Goal: Information Seeking & Learning: Compare options

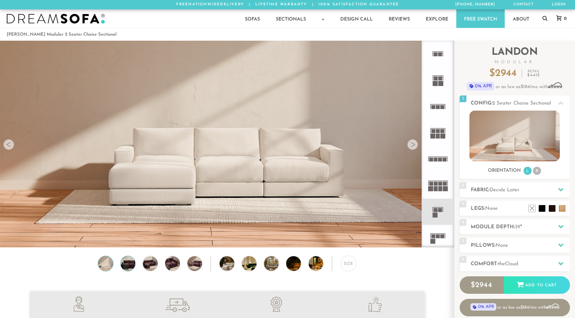
click at [127, 262] on img at bounding box center [128, 263] width 18 height 15
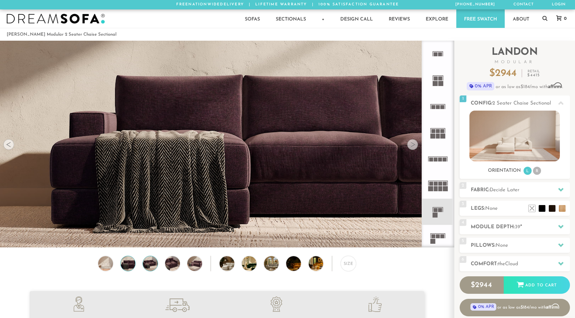
click at [150, 263] on img at bounding box center [150, 263] width 18 height 15
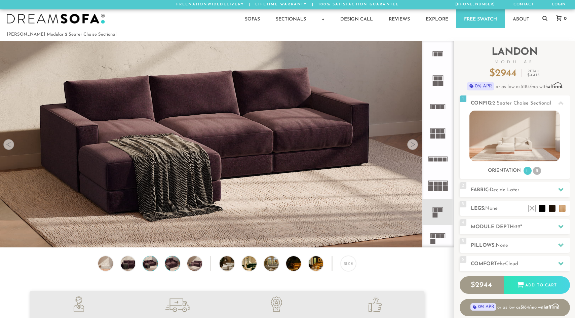
click at [171, 264] on img at bounding box center [172, 263] width 18 height 15
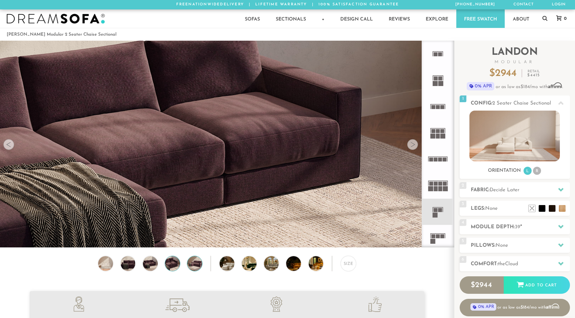
click at [193, 264] on img at bounding box center [195, 263] width 18 height 15
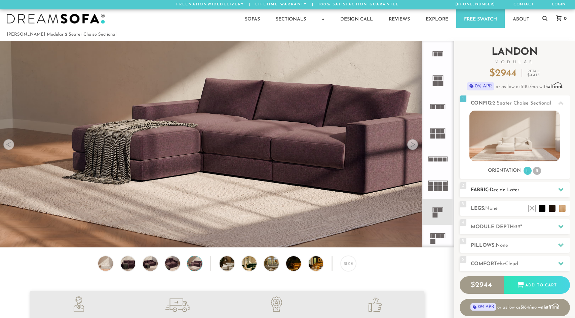
click at [562, 190] on icon at bounding box center [560, 190] width 5 height 4
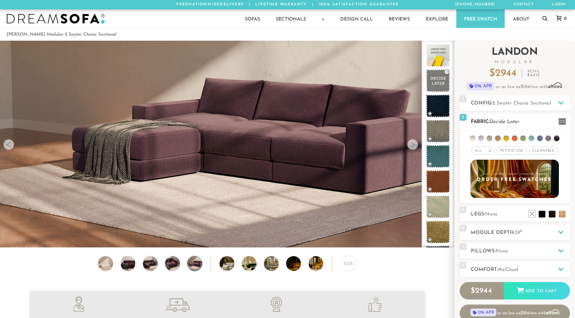
click at [508, 151] on span "Pet/Kid Use x" at bounding box center [512, 151] width 30 height 8
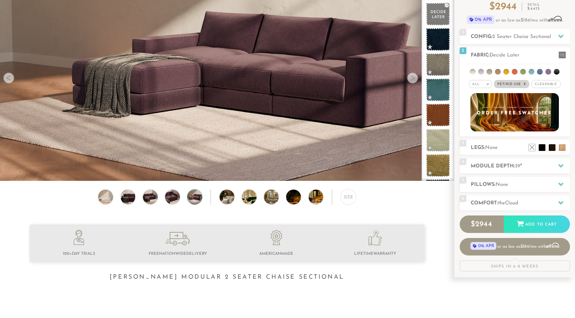
scroll to position [69, 0]
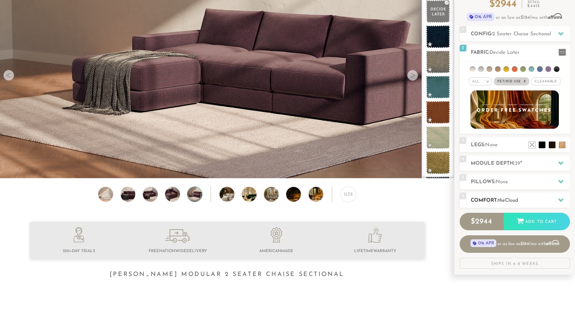
click at [559, 201] on icon at bounding box center [560, 199] width 5 height 5
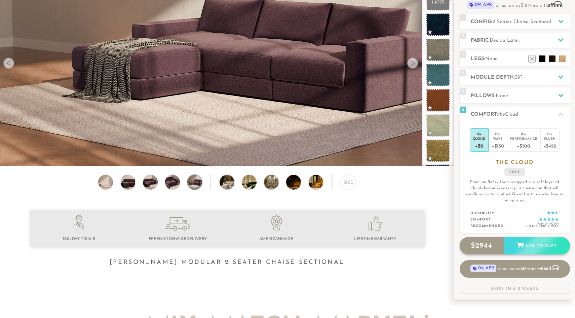
scroll to position [77, 0]
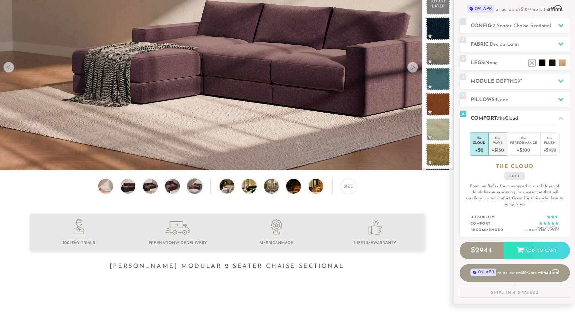
click at [500, 140] on div "Wave" at bounding box center [498, 142] width 12 height 5
click at [523, 143] on div "Performance" at bounding box center [523, 142] width 27 height 5
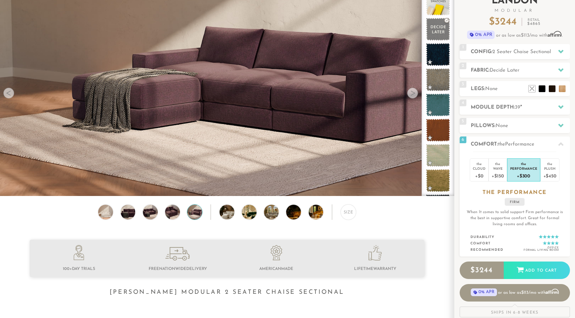
scroll to position [50, 0]
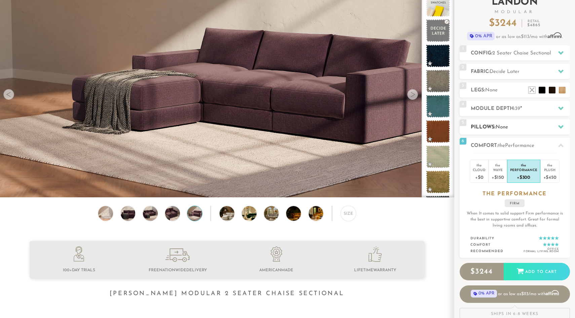
click at [559, 126] on icon at bounding box center [560, 127] width 5 height 4
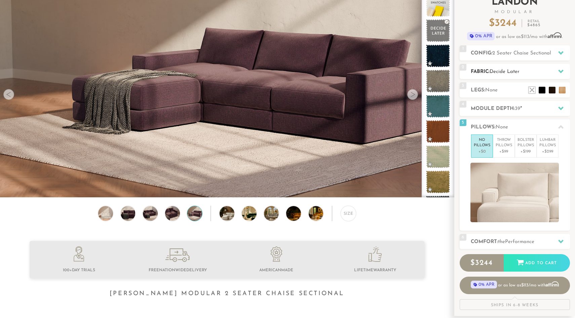
click at [562, 72] on icon at bounding box center [560, 72] width 5 height 4
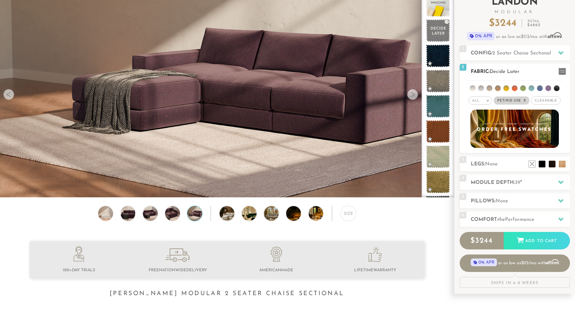
click at [491, 89] on li at bounding box center [490, 88] width 6 height 6
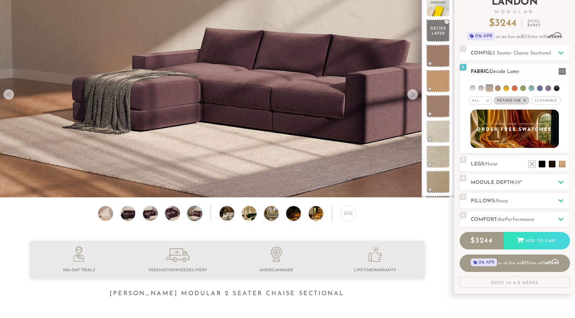
click at [487, 100] on em ">" at bounding box center [487, 100] width 5 height 3
click at [479, 117] on li "Tier" at bounding box center [480, 118] width 23 height 9
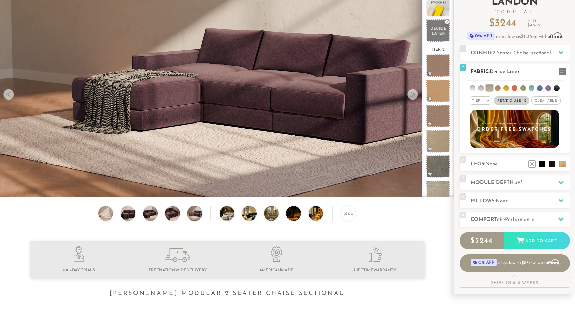
click at [487, 100] on em ">" at bounding box center [487, 100] width 5 height 3
click at [476, 126] on li "Family" at bounding box center [480, 127] width 23 height 9
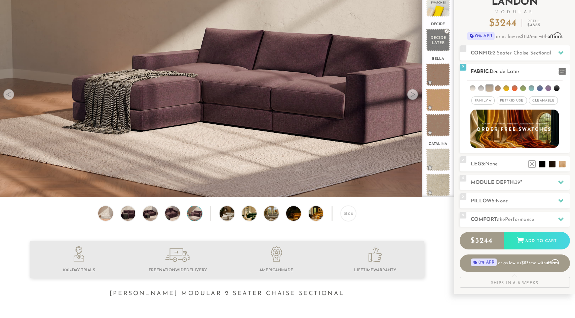
click at [491, 98] on div "Family >" at bounding box center [482, 101] width 23 height 8
click at [487, 147] on li "Durable" at bounding box center [482, 147] width 23 height 9
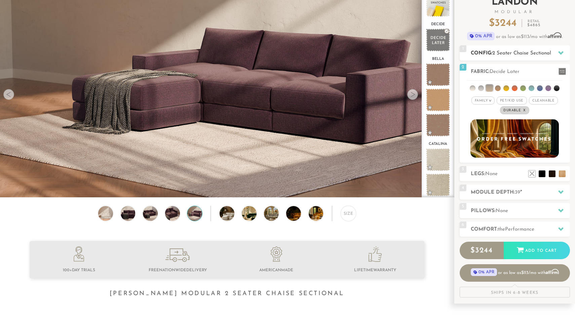
click at [560, 52] on icon at bounding box center [560, 52] width 5 height 5
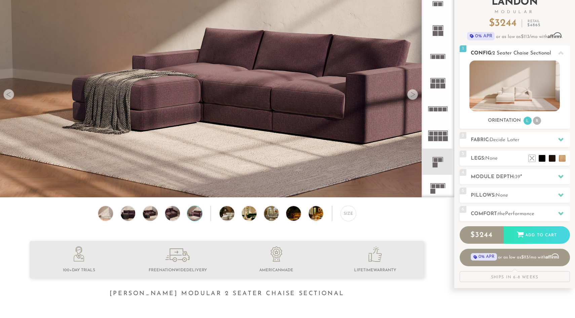
click at [560, 52] on icon at bounding box center [560, 53] width 5 height 4
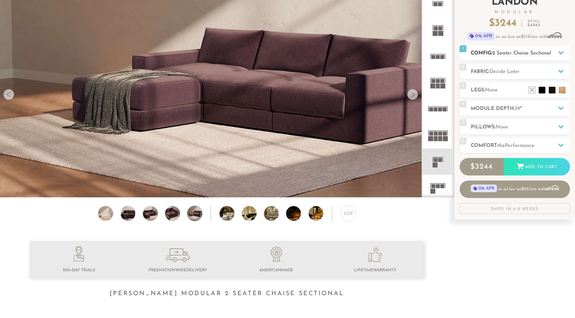
click at [560, 52] on icon at bounding box center [560, 52] width 5 height 5
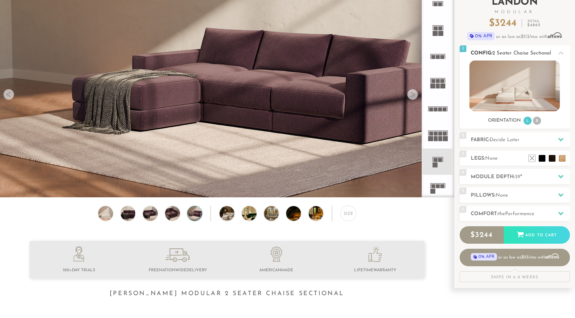
click at [538, 123] on li "R" at bounding box center [537, 121] width 8 height 8
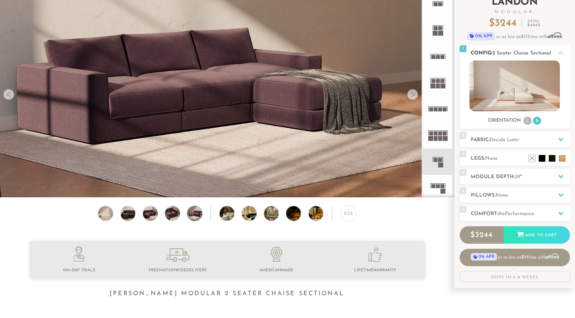
click at [527, 122] on li "L" at bounding box center [528, 121] width 8 height 8
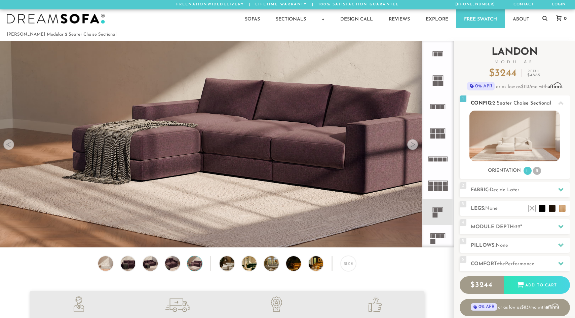
scroll to position [0, 0]
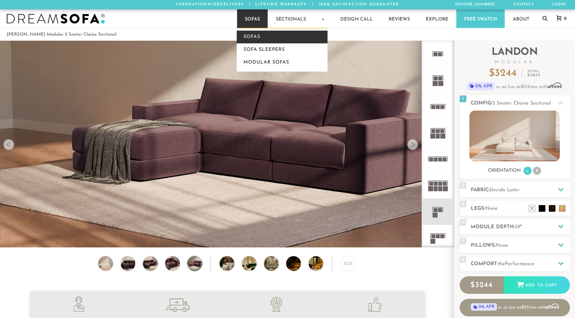
click at [255, 35] on link "Sofas" at bounding box center [282, 37] width 91 height 13
